Goal: Information Seeking & Learning: Learn about a topic

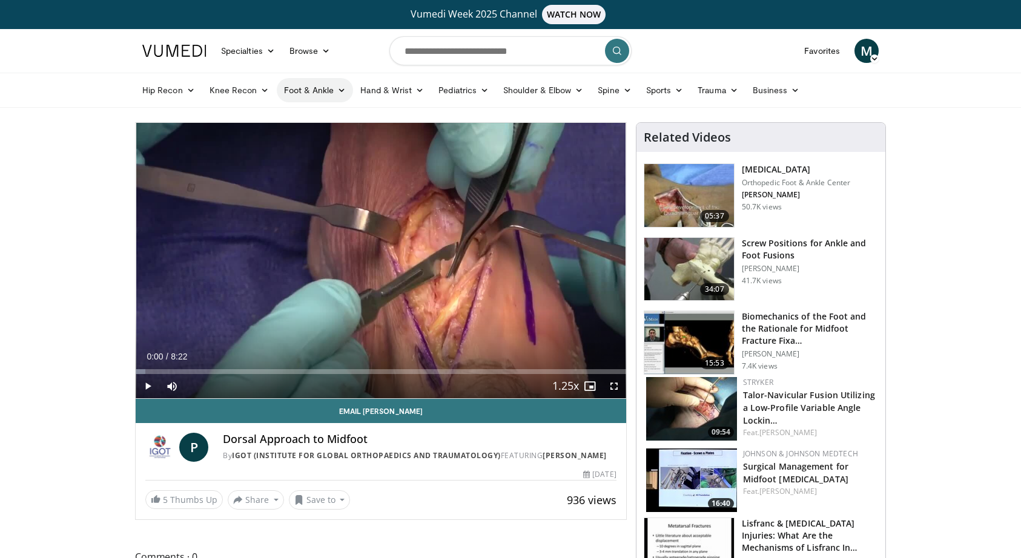
click at [333, 98] on link "Foot & Ankle" at bounding box center [315, 90] width 77 height 24
click at [295, 94] on link "Foot & Ankle" at bounding box center [315, 90] width 77 height 24
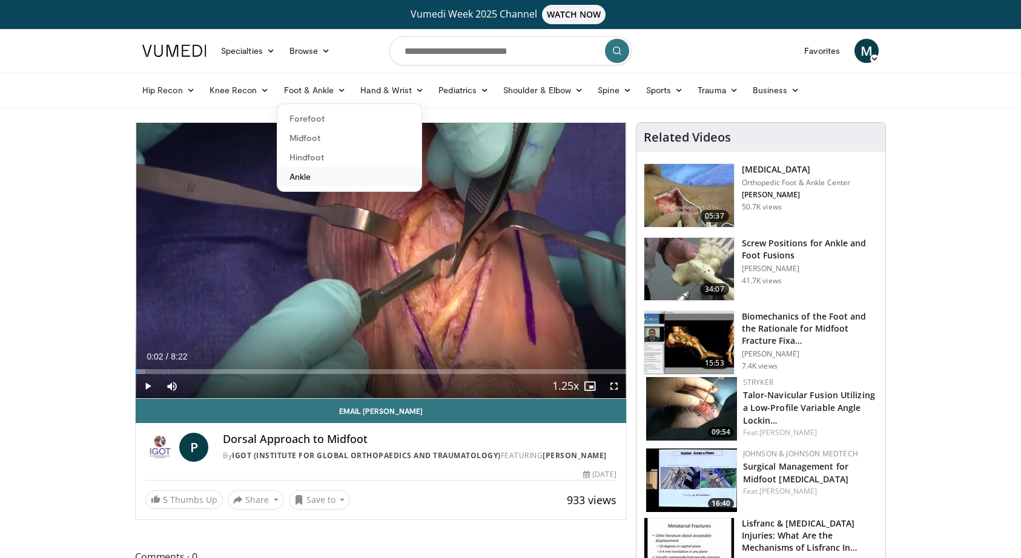
click at [300, 181] on link "Ankle" at bounding box center [349, 176] width 144 height 19
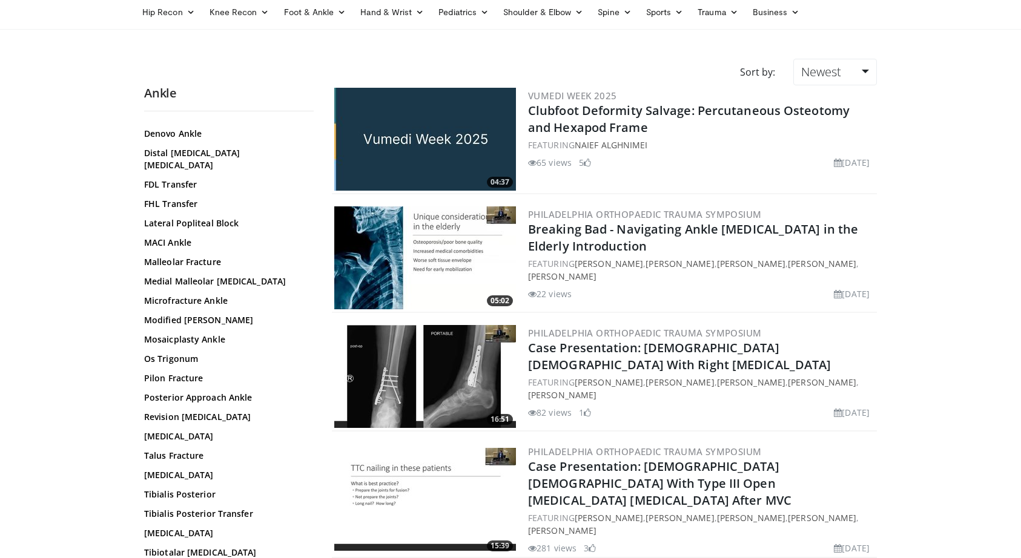
scroll to position [93, 0]
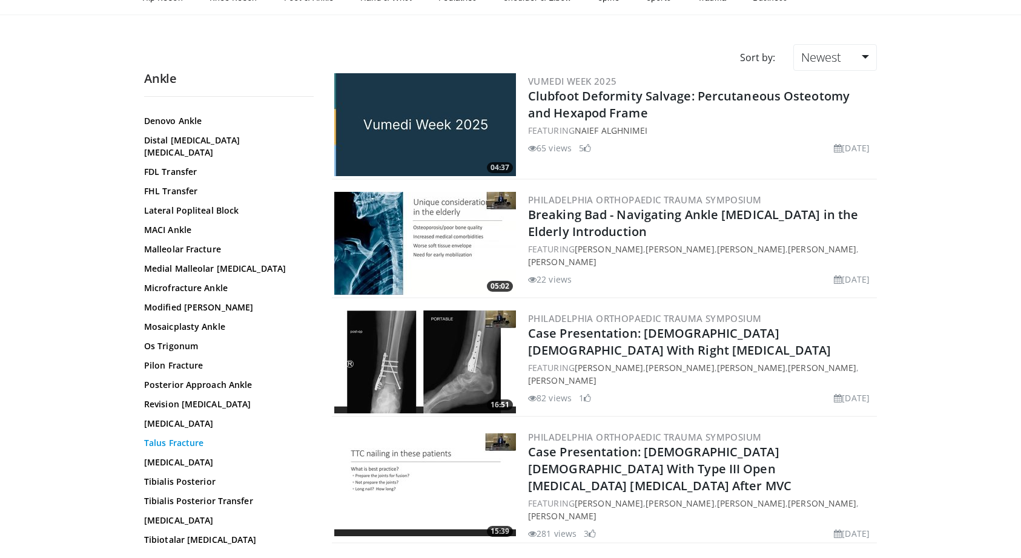
click at [176, 437] on link "Talus Fracture" at bounding box center [226, 443] width 164 height 12
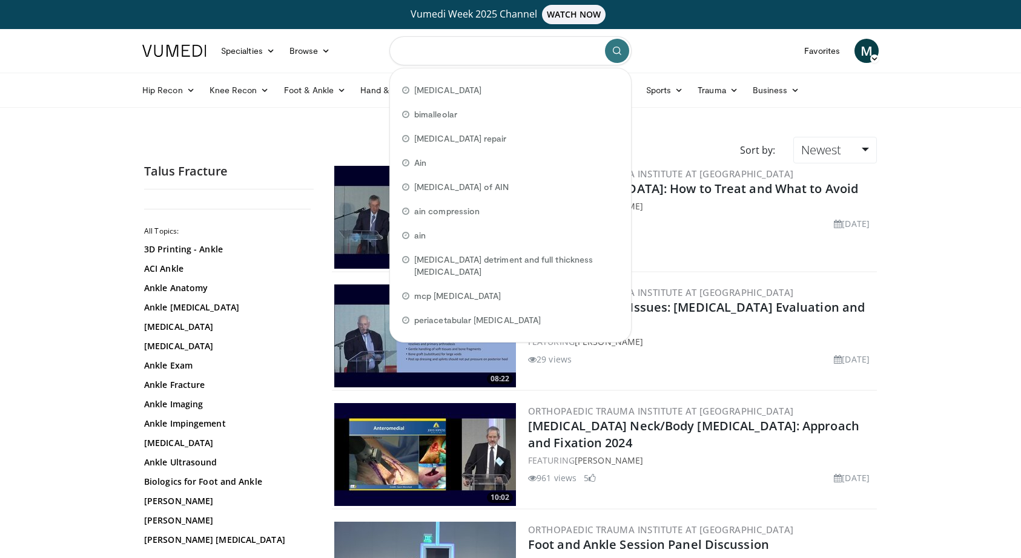
click at [541, 53] on input "Search topics, interventions" at bounding box center [510, 50] width 242 height 29
paste input "**********"
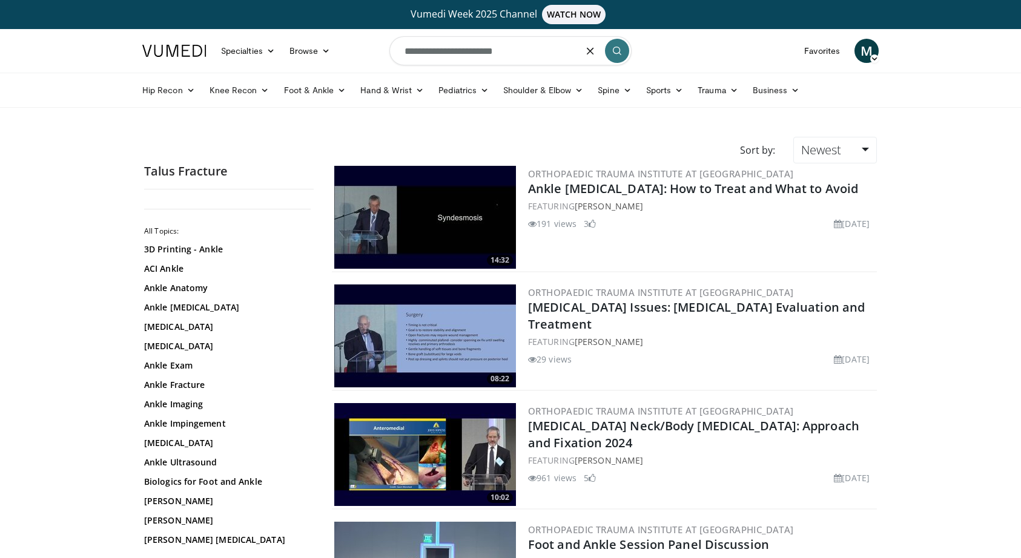
click at [415, 51] on input "**********" at bounding box center [510, 50] width 242 height 29
type input "**********"
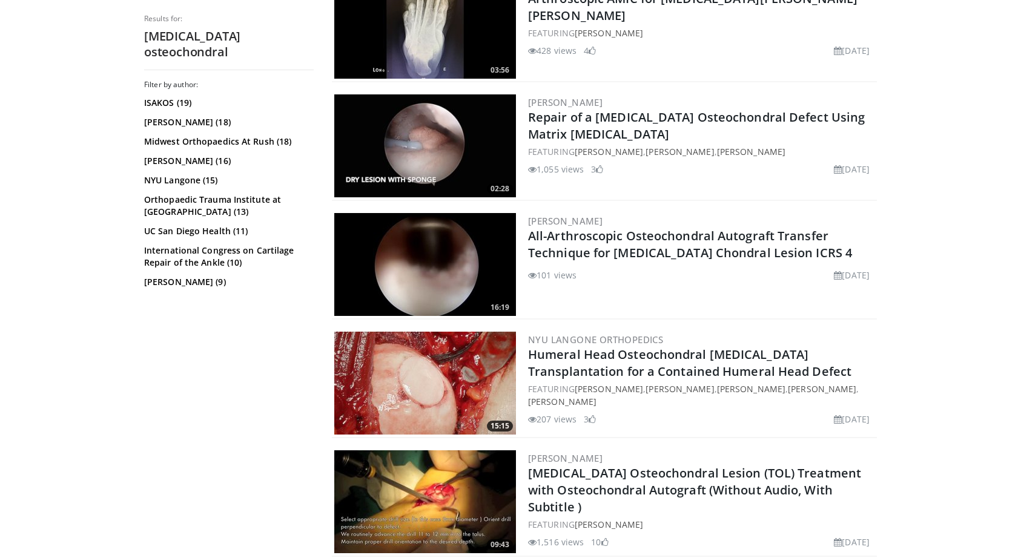
scroll to position [576, 0]
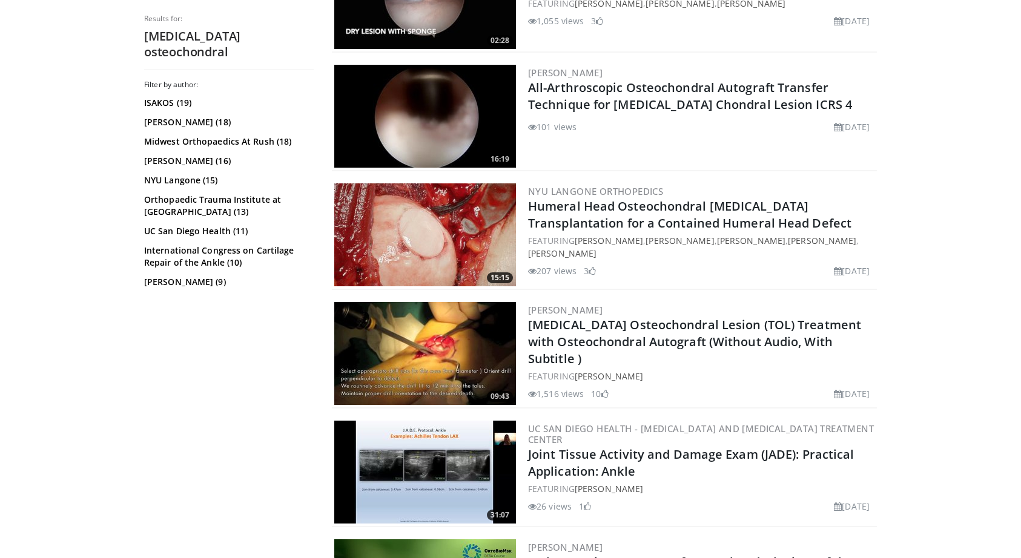
click at [443, 344] on img at bounding box center [425, 353] width 182 height 103
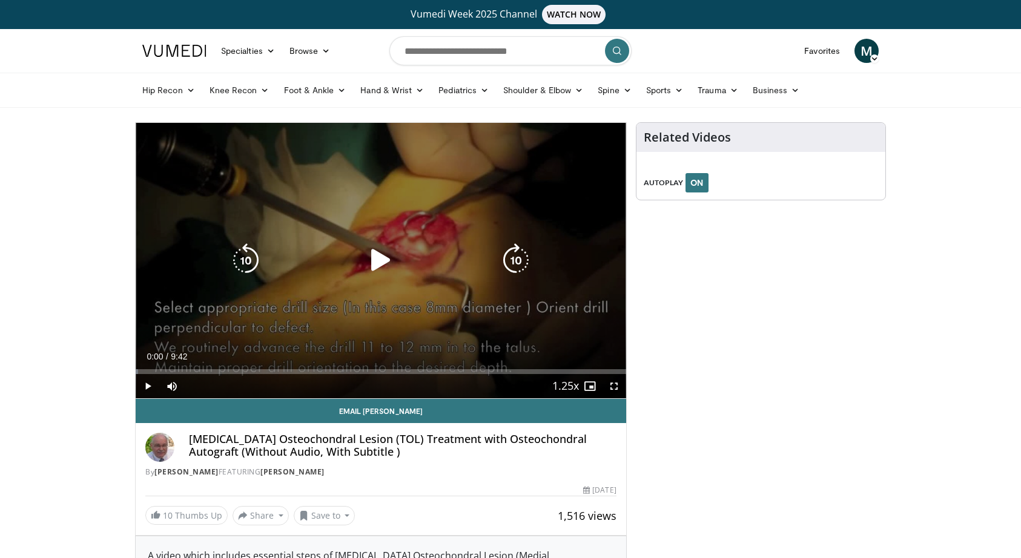
click at [361, 284] on div "10 seconds Tap to unmute" at bounding box center [381, 261] width 491 height 276
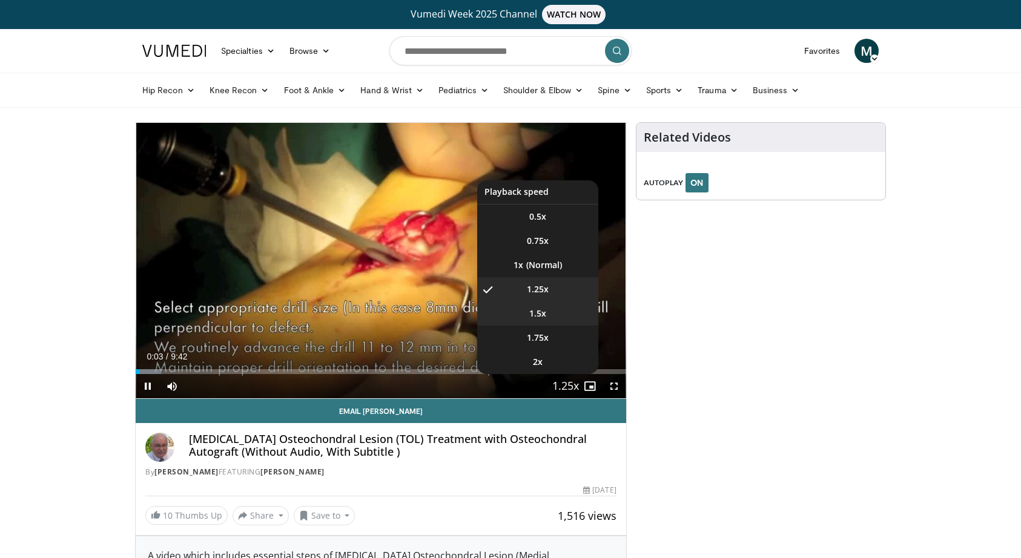
click at [545, 307] on li "1.5x" at bounding box center [537, 314] width 121 height 24
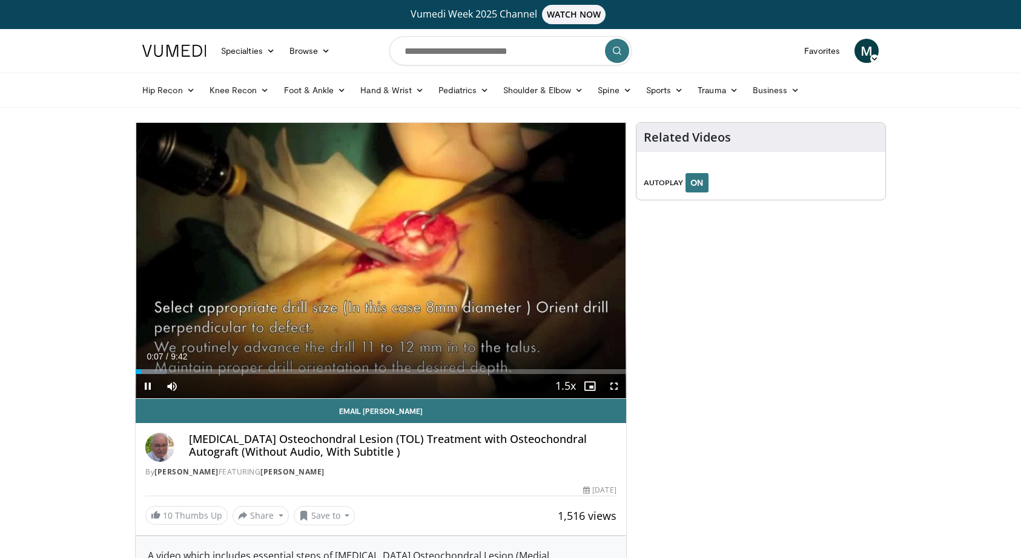
click at [614, 386] on span "Video Player" at bounding box center [614, 386] width 24 height 24
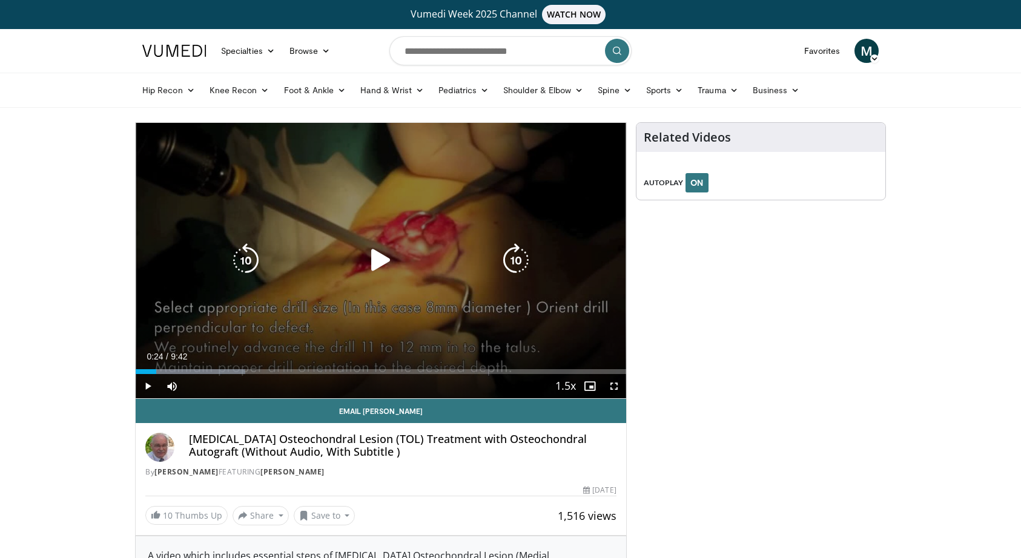
click at [368, 263] on icon "Video Player" at bounding box center [381, 260] width 34 height 34
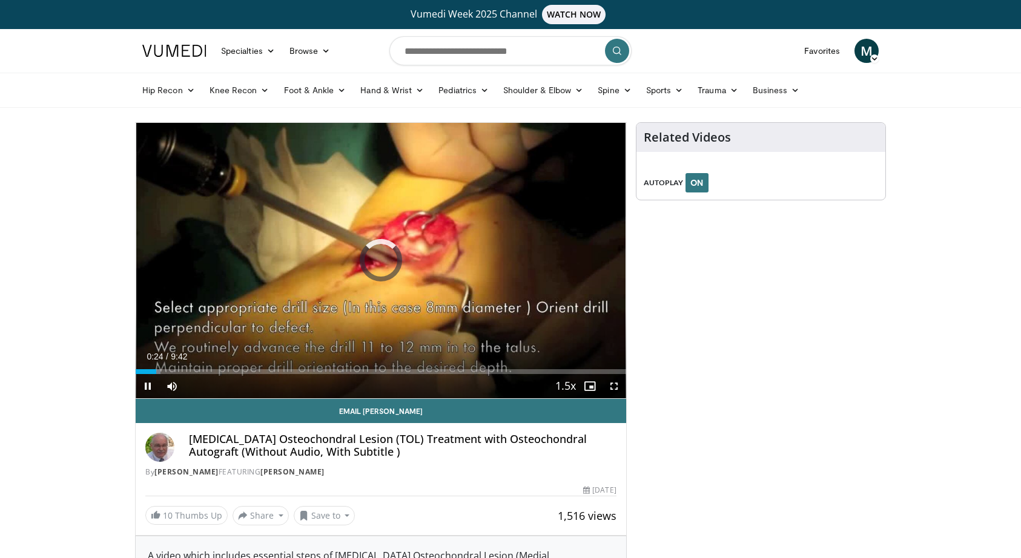
click at [611, 384] on span "Video Player" at bounding box center [614, 386] width 24 height 24
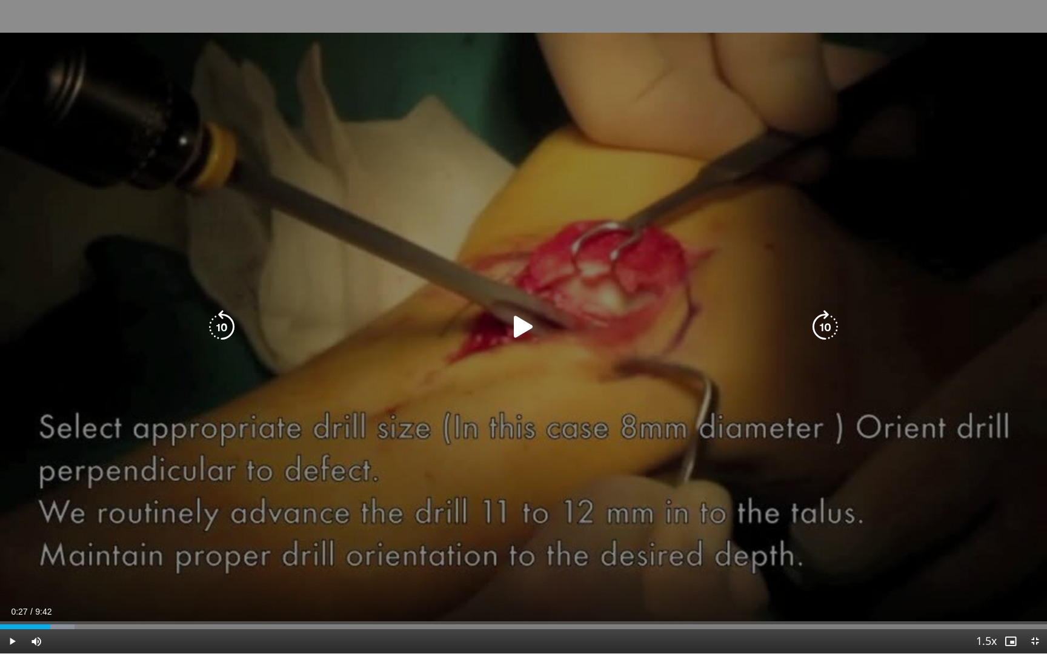
click at [536, 328] on icon "Video Player" at bounding box center [523, 327] width 34 height 34
click at [364, 225] on div "10 seconds Tap to unmute" at bounding box center [523, 327] width 1047 height 654
click at [364, 223] on div "10 seconds Tap to unmute" at bounding box center [523, 327] width 1047 height 654
click at [588, 235] on div "10 seconds Tap to unmute" at bounding box center [523, 327] width 1047 height 654
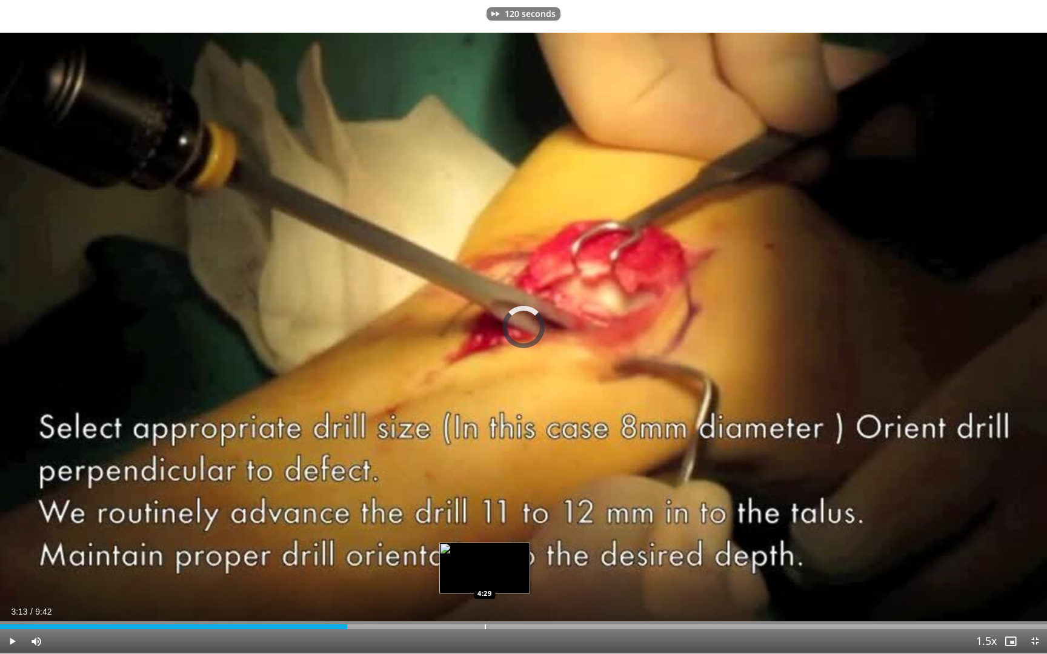
click at [485, 558] on div "Loaded : 0.00% 4:29 4:29" at bounding box center [523, 624] width 1047 height 12
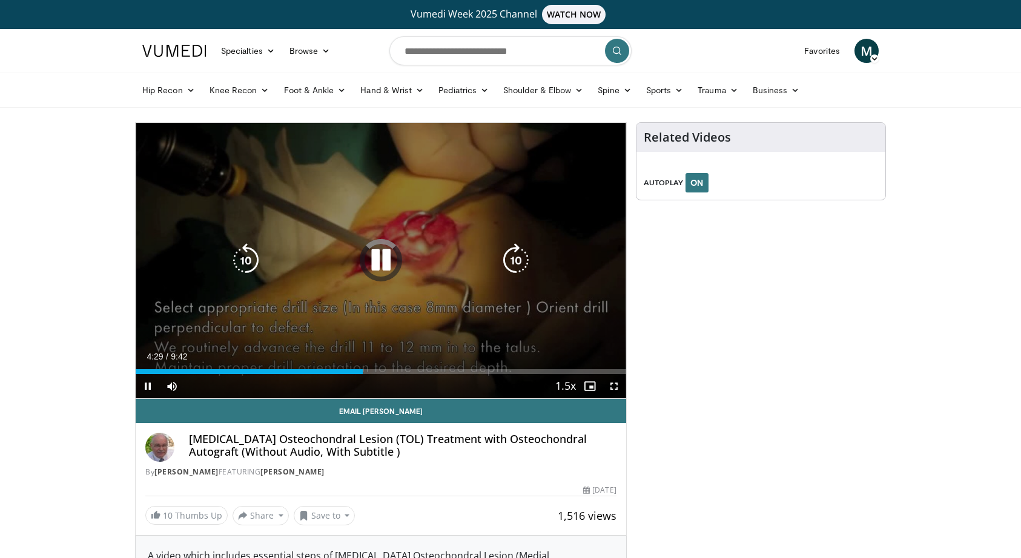
click at [375, 240] on div "120 seconds Tap to unmute" at bounding box center [381, 261] width 491 height 276
